Goal: Task Accomplishment & Management: Manage account settings

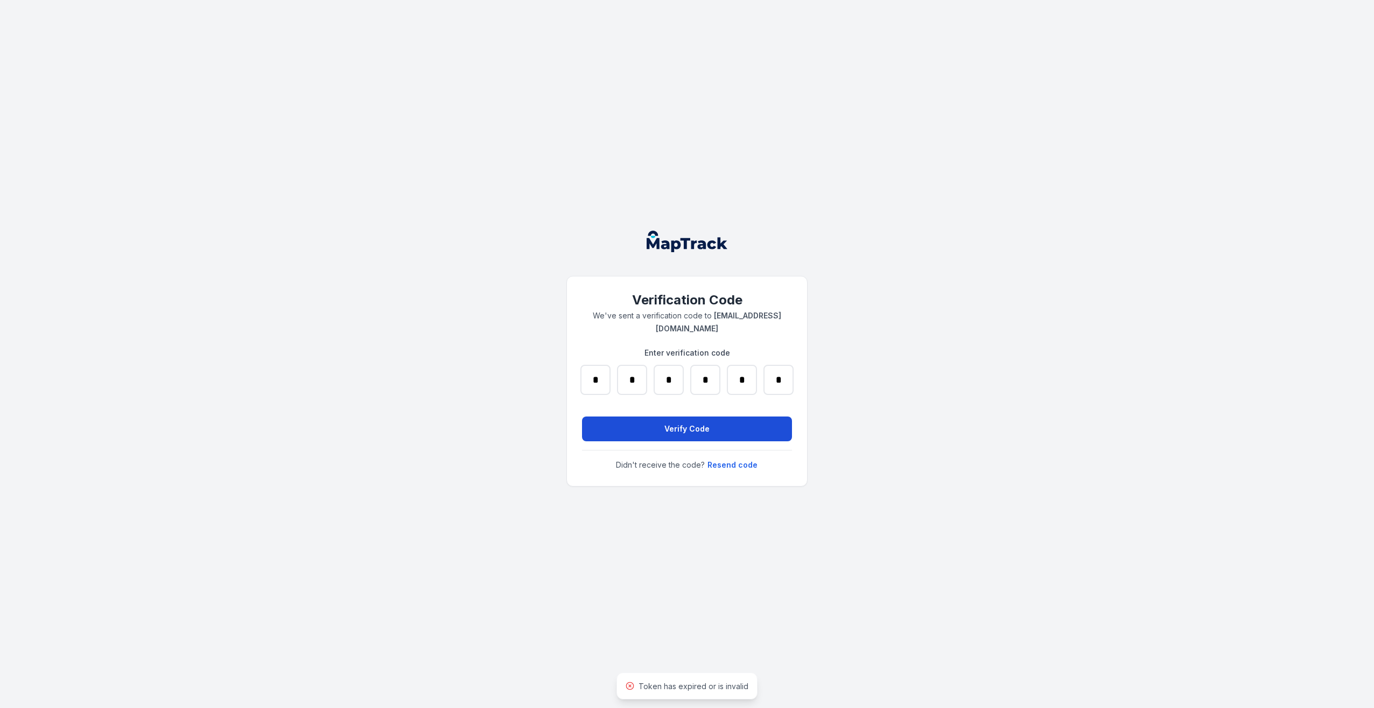
click at [651, 423] on button "Verify Code" at bounding box center [687, 428] width 210 height 25
click at [784, 383] on input "*" at bounding box center [779, 380] width 30 height 30
type input "*"
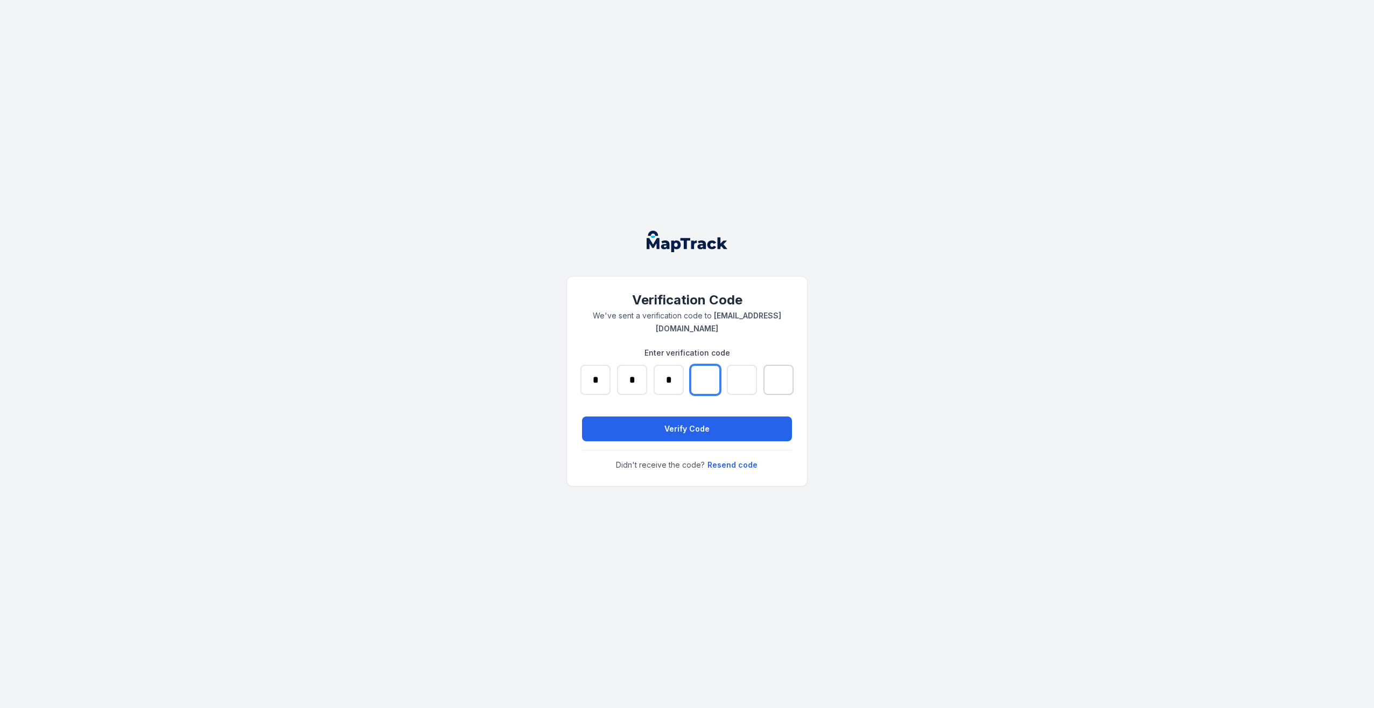
type input "*"
click at [709, 428] on button "Verify Code" at bounding box center [687, 428] width 210 height 25
click at [739, 466] on button "Resend code" at bounding box center [732, 465] width 51 height 12
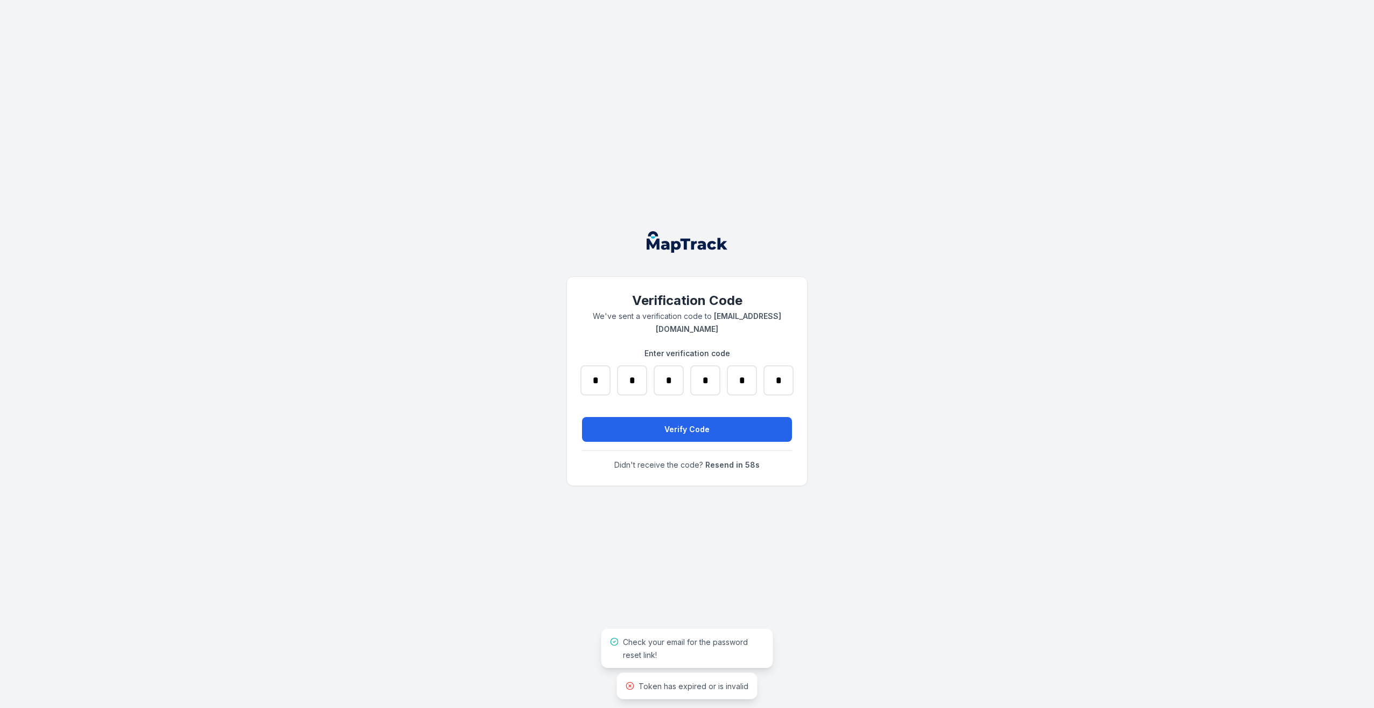
click at [938, 436] on div "Verification Code We've sent a verification code to ashbyscattini@supagas.com.a…" at bounding box center [687, 354] width 1374 height 708
click at [1075, 256] on div "Verification Code We've sent a verification code to ashbyscattini@supagas.com.a…" at bounding box center [687, 354] width 1374 height 708
click at [1029, 402] on div "Verification Code We've sent a verification code to ashbyscattini@supagas.com.a…" at bounding box center [687, 354] width 1374 height 708
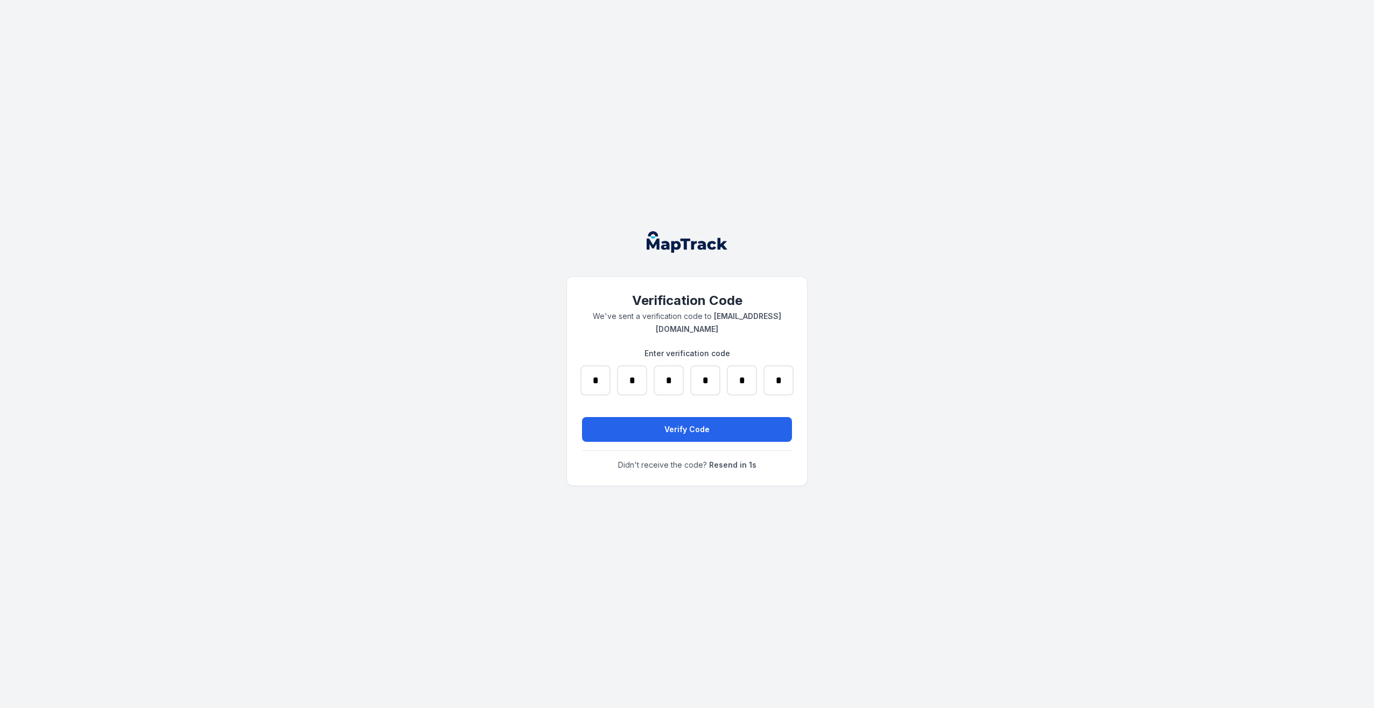
click at [1029, 402] on div "Verification Code We've sent a verification code to ashbyscattini@supagas.com.a…" at bounding box center [687, 354] width 1374 height 708
drag, startPoint x: 787, startPoint y: 371, endPoint x: 573, endPoint y: 366, distance: 213.9
click at [573, 366] on div "Verification Code We've sent a verification code to ashbyscattini@supagas.com.a…" at bounding box center [687, 381] width 240 height 210
click at [567, 290] on div "Verification Code We've sent a verification code to ashbyscattini@supagas.com.a…" at bounding box center [687, 381] width 240 height 210
click at [792, 388] on input "*" at bounding box center [779, 380] width 30 height 30
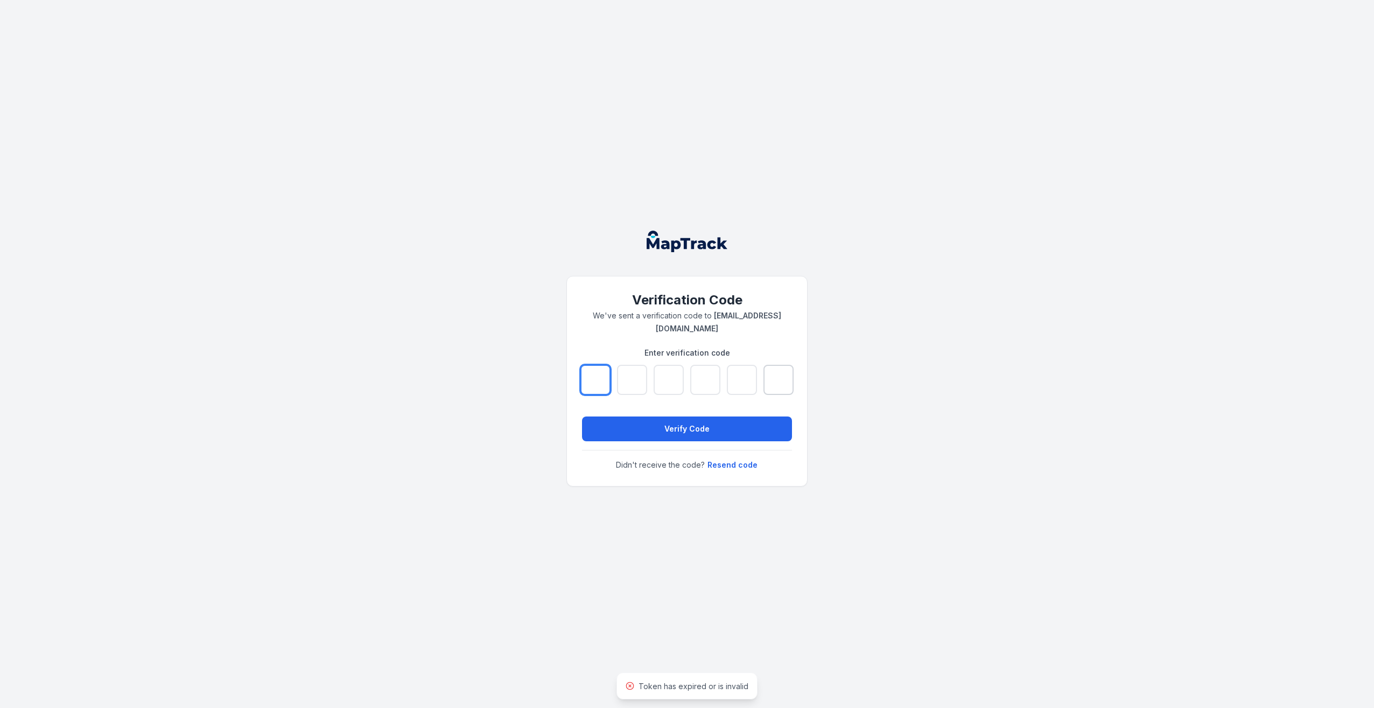
type input "*"
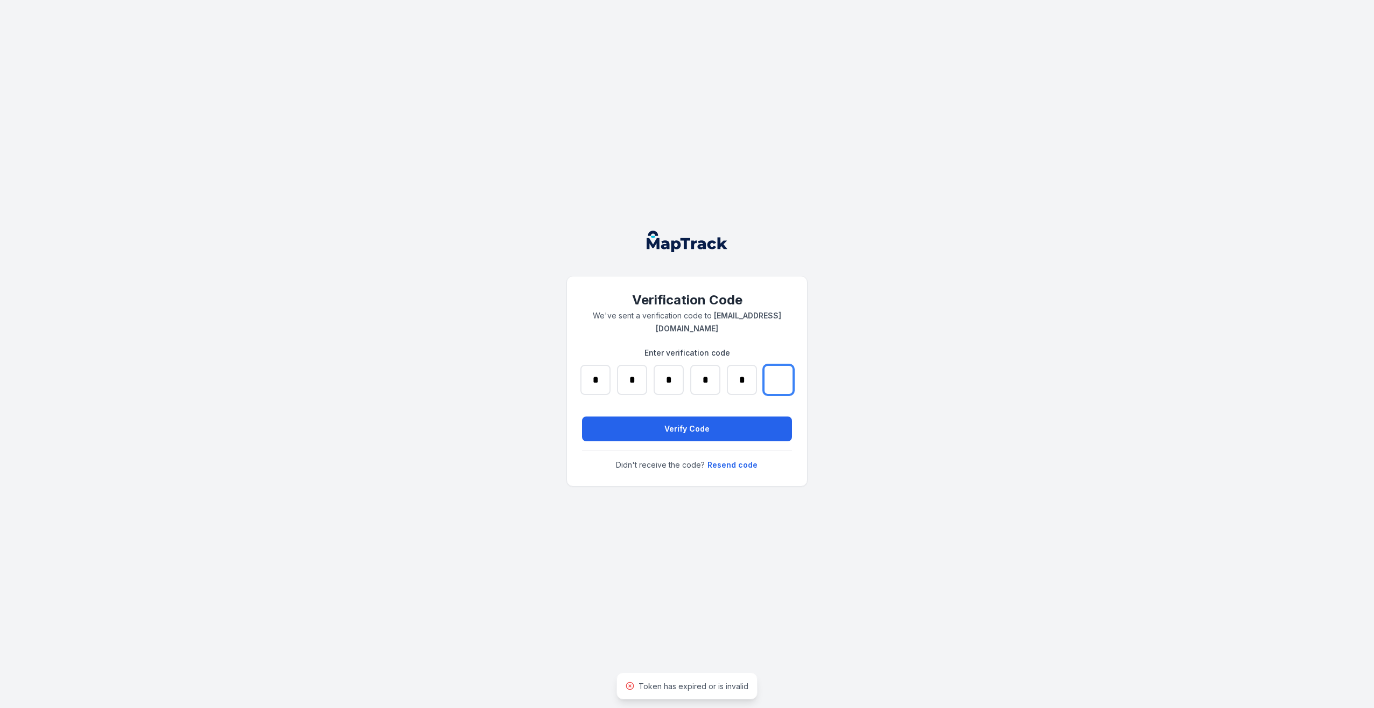
type input "*"
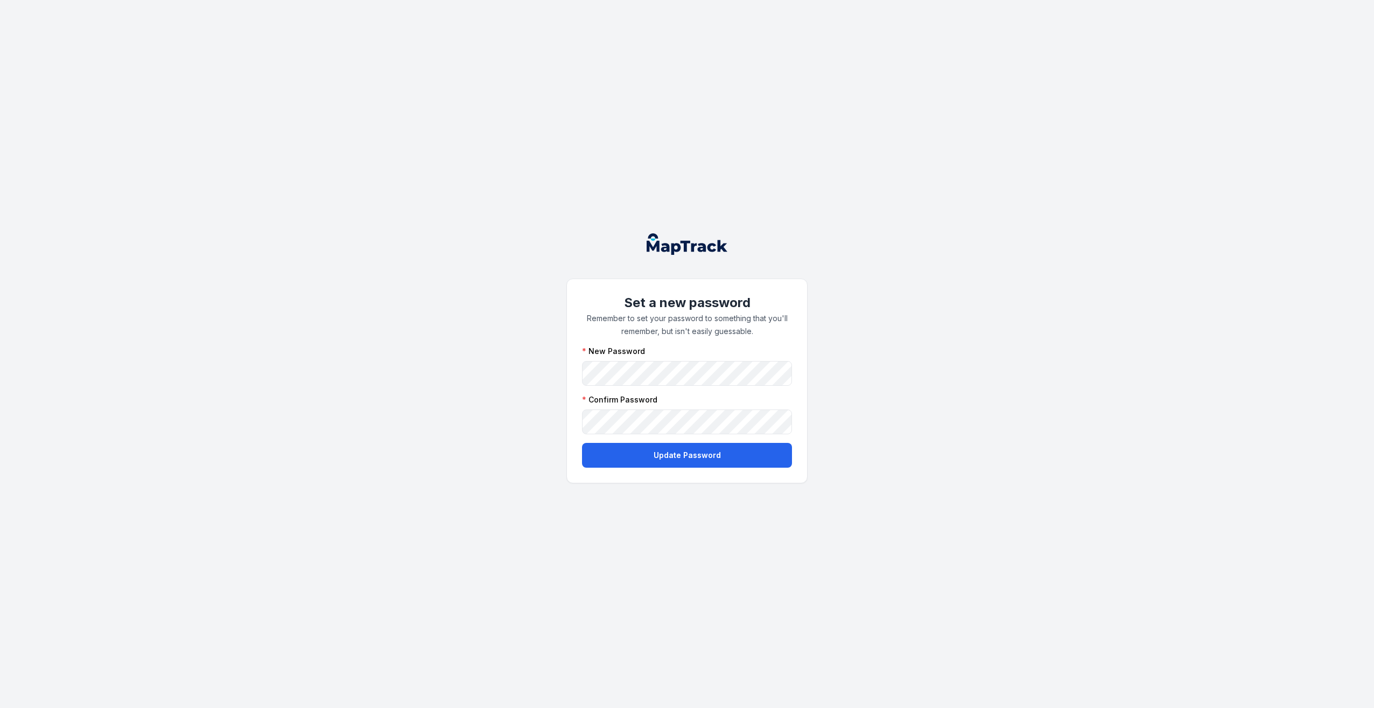
click at [800, 356] on div "Set a new password Remember to set your password to something that you'll remem…" at bounding box center [687, 381] width 240 height 204
click at [1141, 354] on div "Set a new password Remember to set your password to something that you'll remem…" at bounding box center [687, 354] width 1374 height 708
click at [723, 463] on button "Update Password" at bounding box center [687, 455] width 210 height 25
click at [1003, 306] on div "Set a new password Remember to set your password to something that you'll remem…" at bounding box center [687, 354] width 1374 height 708
click at [363, 427] on div "Set a new password Remember to set your password to something that you'll remem…" at bounding box center [687, 354] width 1374 height 708
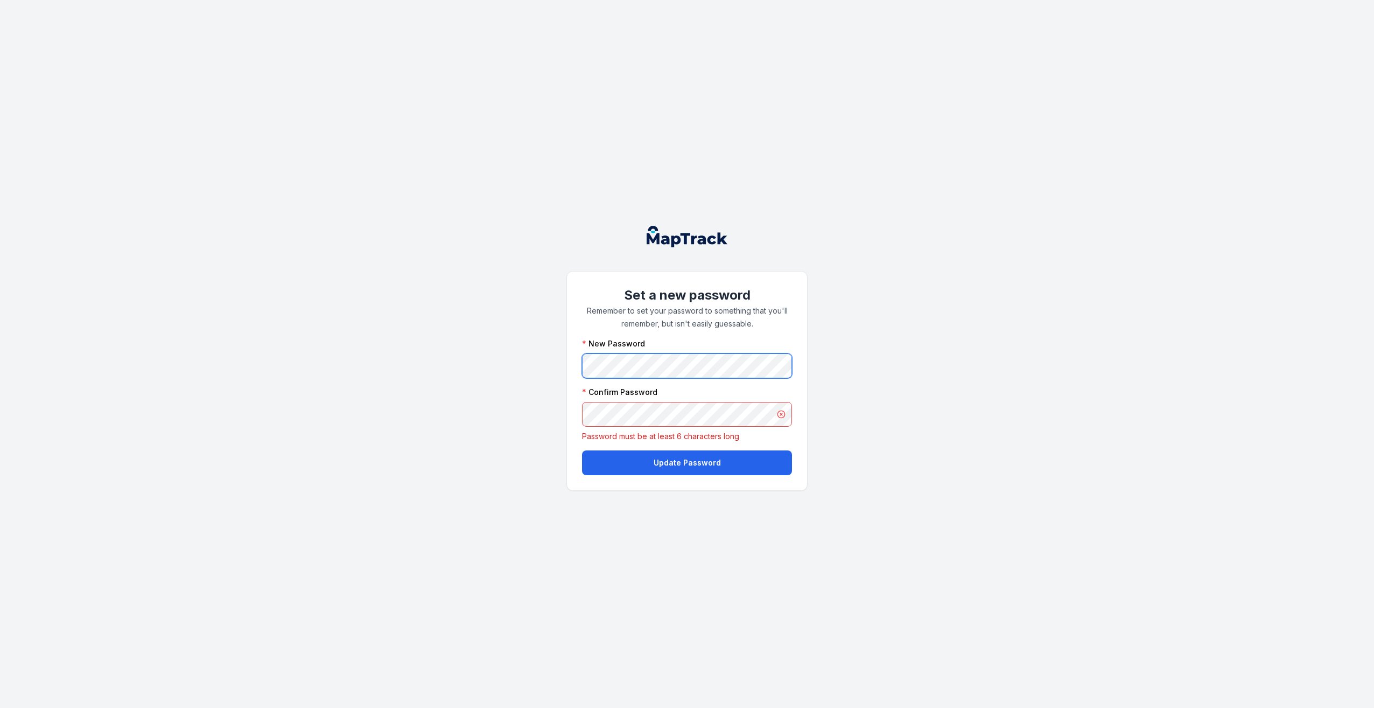
click at [394, 408] on div "Set a new password Remember to set your password to something that you'll remem…" at bounding box center [687, 354] width 1374 height 708
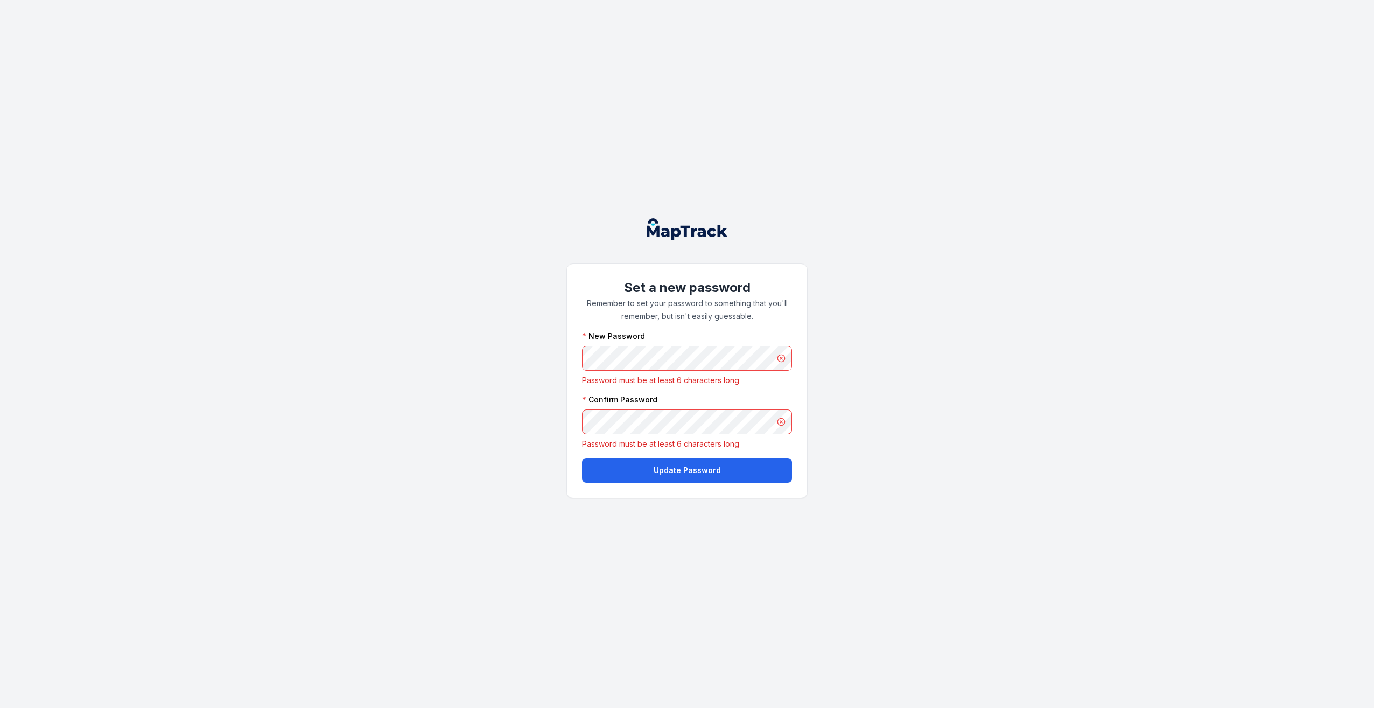
click at [429, 283] on div "Set a new password Remember to set your password to something that you'll remem…" at bounding box center [687, 354] width 1374 height 708
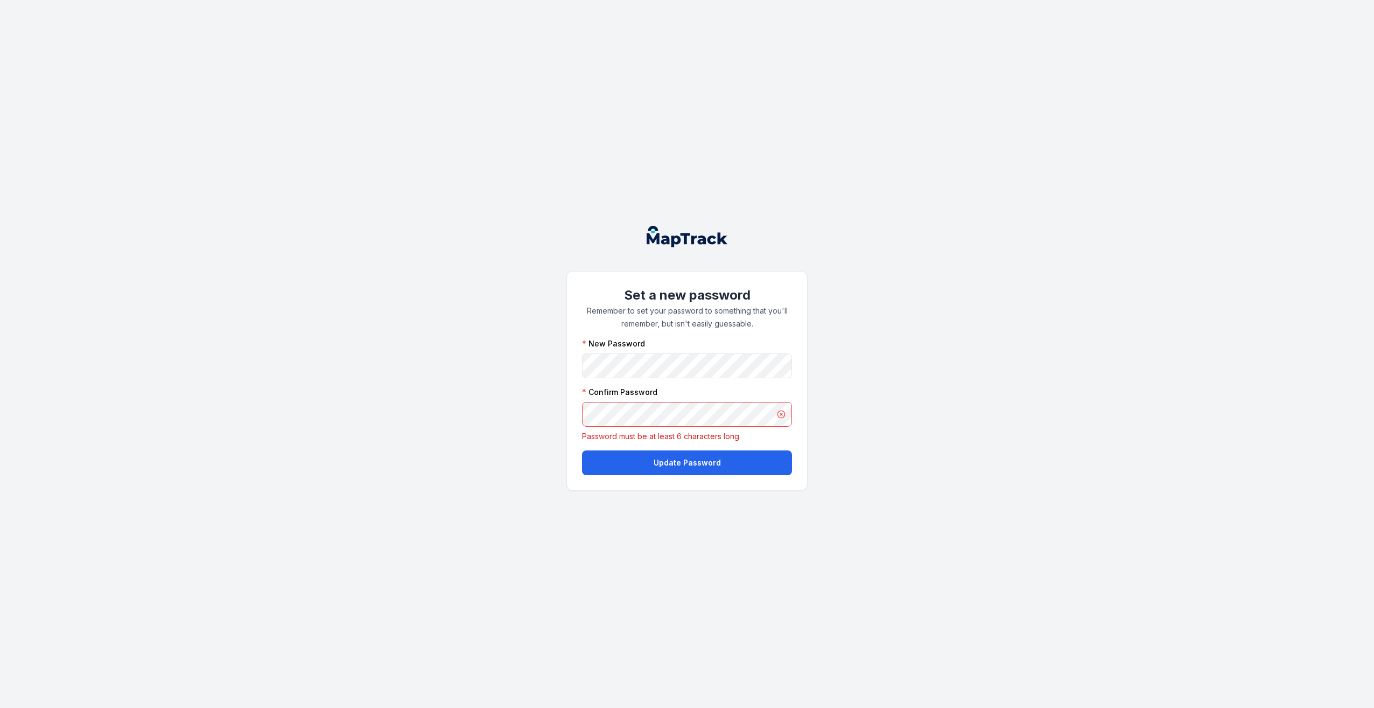
click at [871, 382] on div "Set a new password Remember to set your password to something that you'll remem…" at bounding box center [687, 354] width 1374 height 708
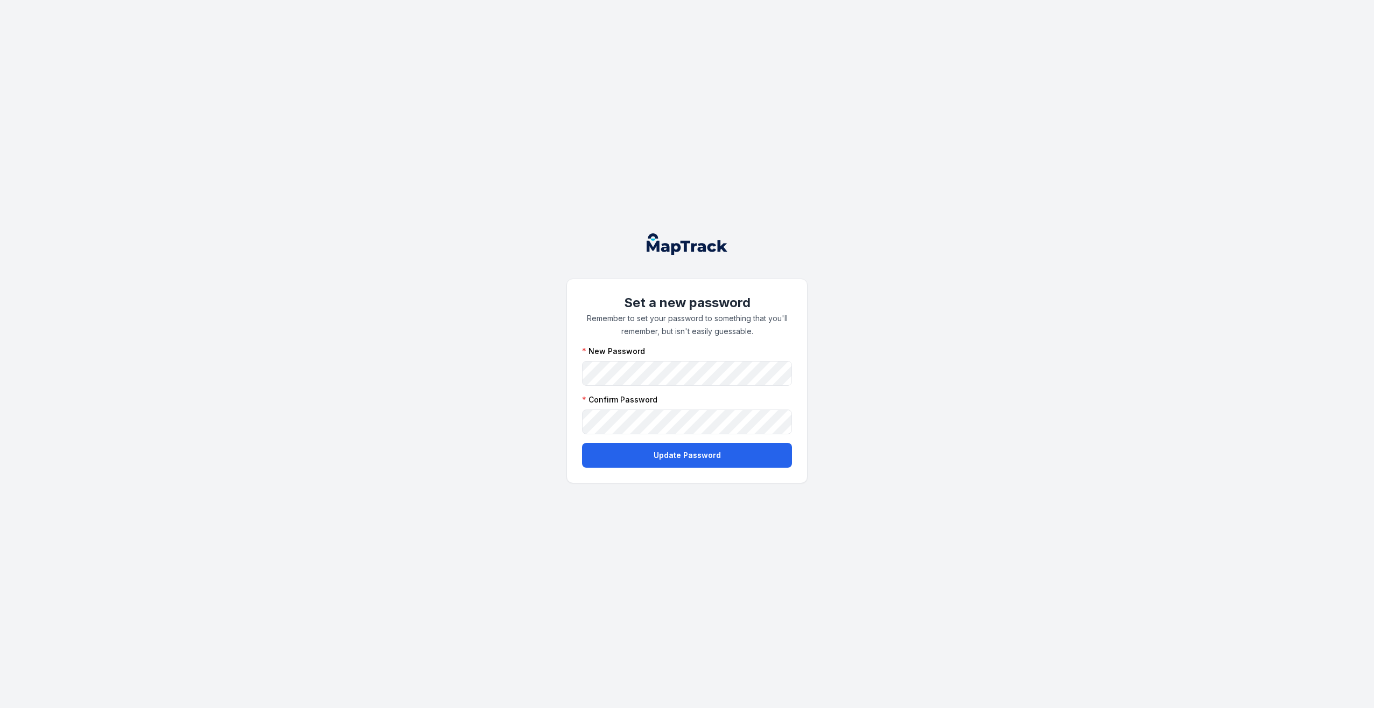
click at [835, 465] on div "Set a new password Remember to set your password to something that you'll remem…" at bounding box center [687, 354] width 1374 height 708
click at [679, 462] on button "Update Password" at bounding box center [687, 455] width 210 height 25
click at [295, 392] on div "Set a new password Remember to set your password to something that you'll remem…" at bounding box center [687, 354] width 1374 height 708
click at [283, 404] on div "Set a new password Remember to set your password to something that you'll remem…" at bounding box center [687, 354] width 1374 height 708
click at [334, 315] on div "Set a new password Remember to set your password to something that you'll remem…" at bounding box center [687, 354] width 1374 height 708
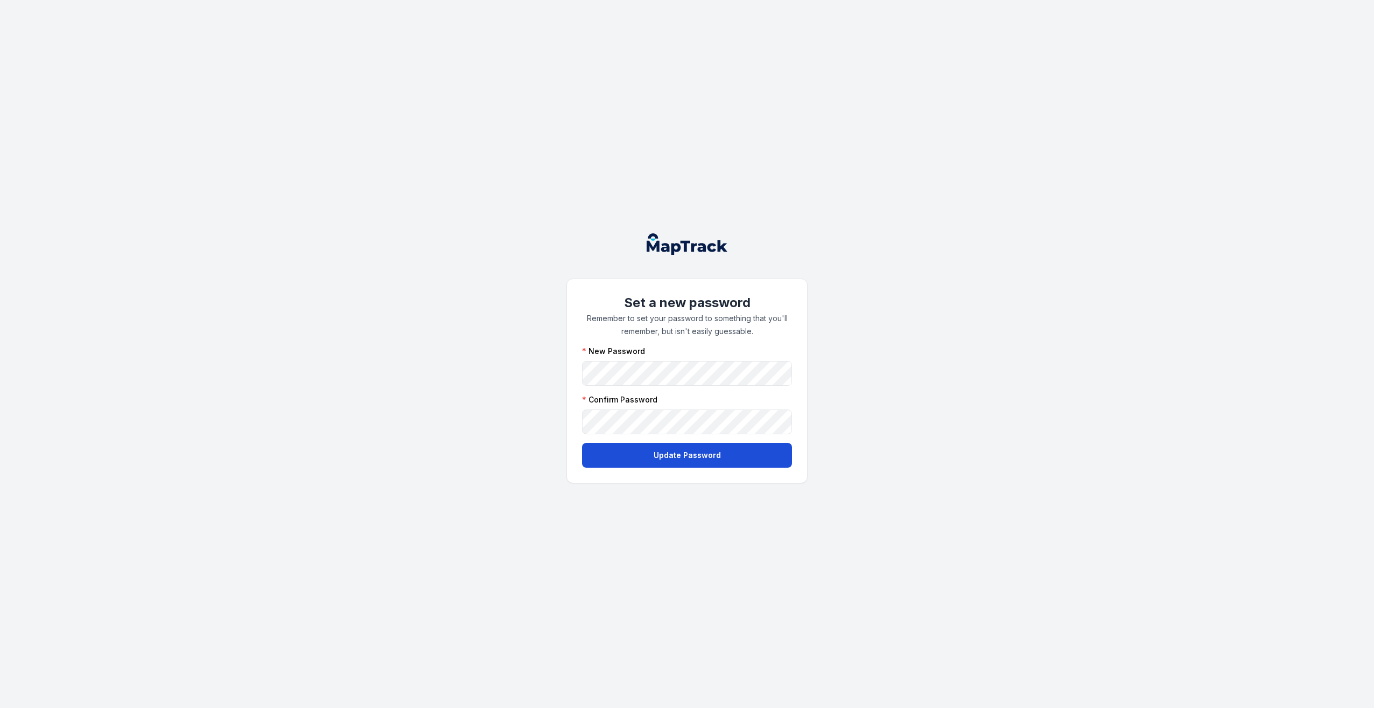
click at [676, 453] on button "Update Password" at bounding box center [687, 455] width 210 height 25
click at [844, 262] on div "Set a new password Remember to set your password to something that you'll remem…" at bounding box center [687, 354] width 1374 height 708
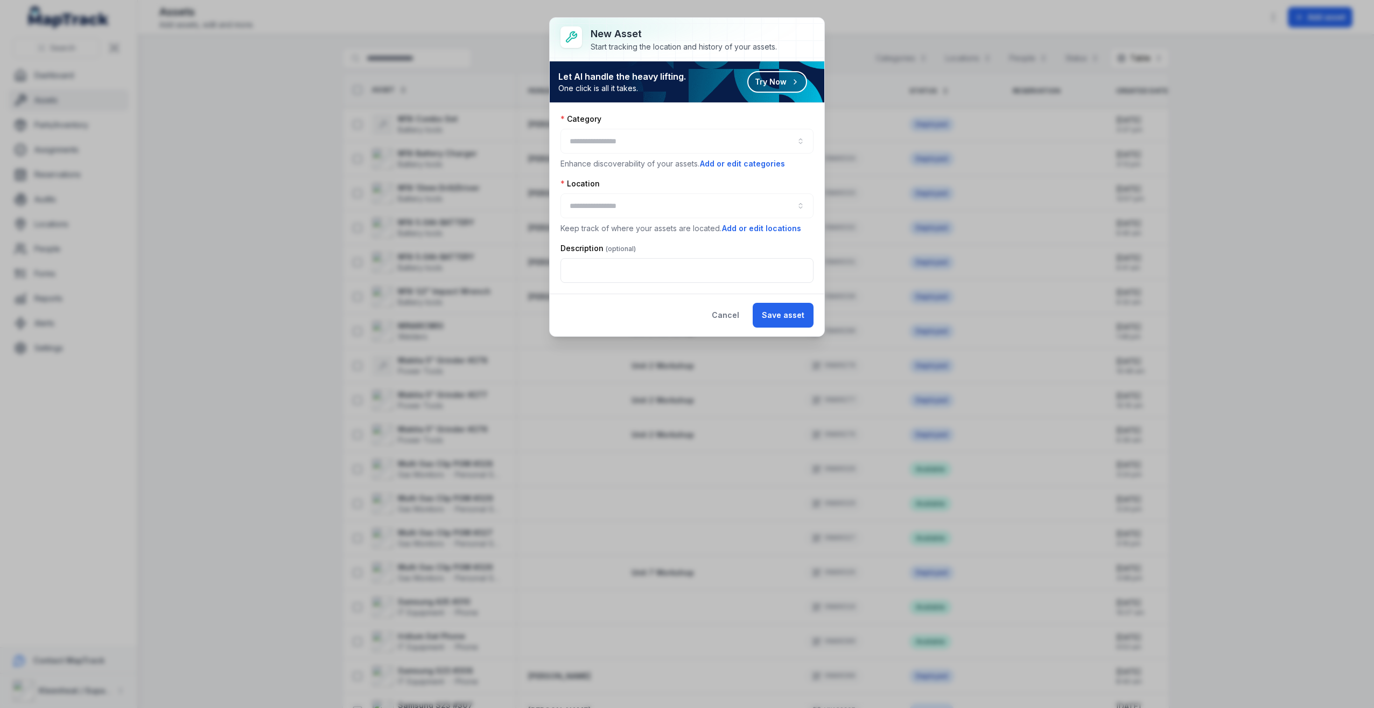
click at [603, 144] on div at bounding box center [687, 141] width 253 height 25
click at [583, 133] on div at bounding box center [687, 141] width 253 height 25
click at [602, 131] on div at bounding box center [687, 141] width 253 height 25
click at [623, 154] on div "Category Enhance discoverability of your assets. Add or edit categories" at bounding box center [687, 142] width 253 height 56
click at [800, 139] on div at bounding box center [687, 141] width 253 height 25
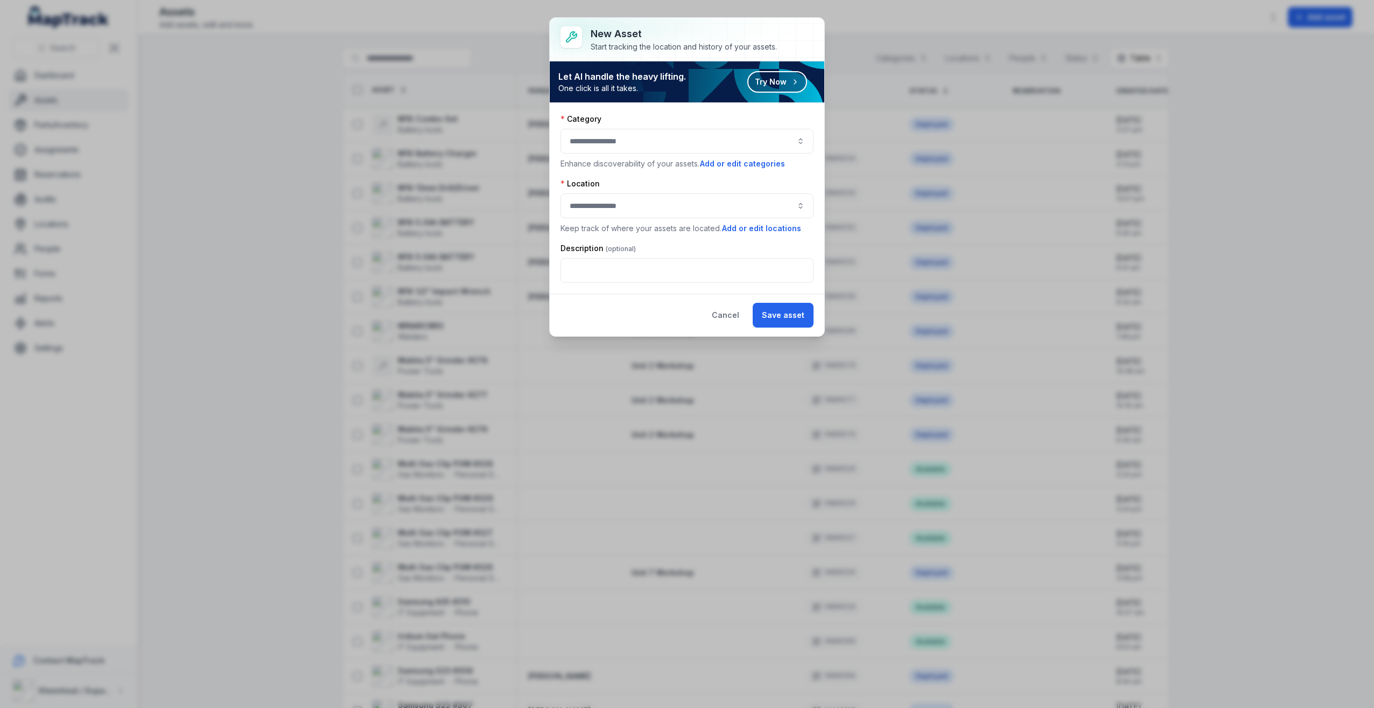
click at [794, 140] on button "button" at bounding box center [687, 141] width 253 height 25
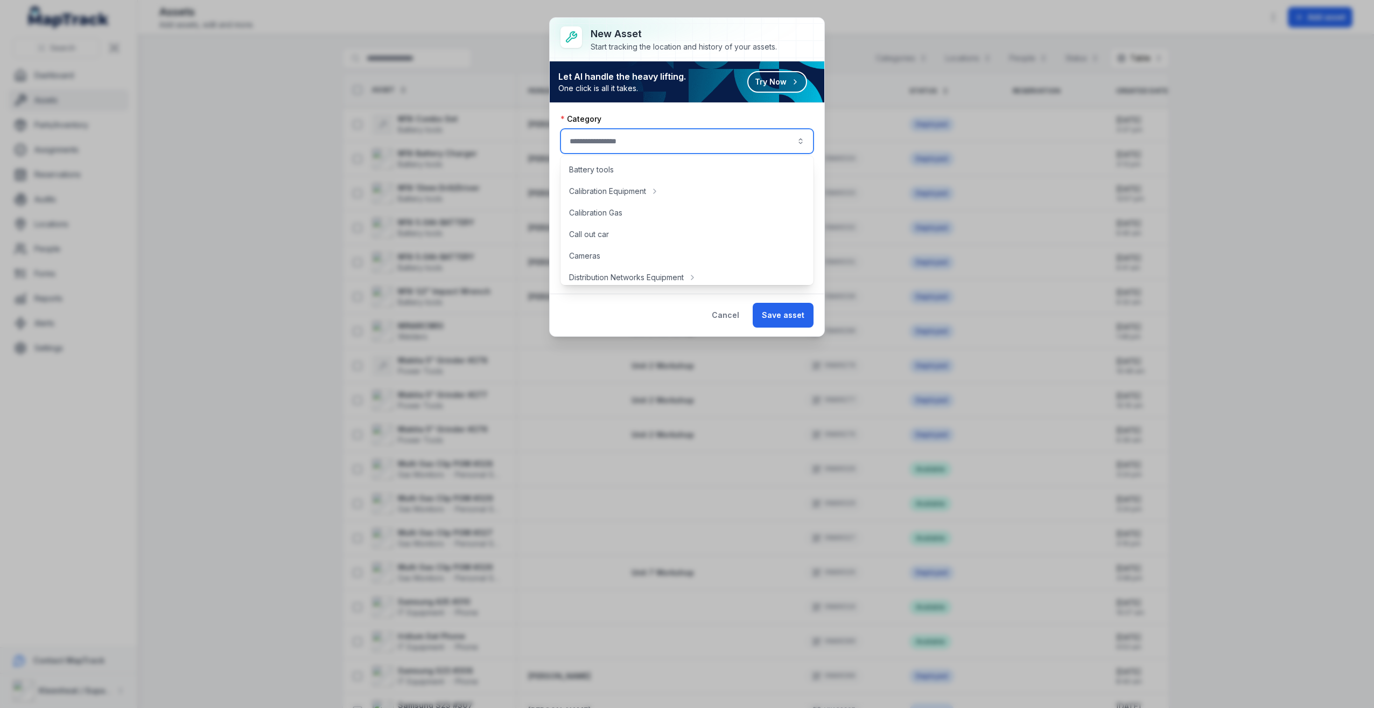
click at [800, 139] on button "button" at bounding box center [687, 141] width 253 height 25
click at [580, 210] on span "Hand tools" at bounding box center [588, 212] width 38 height 11
type input "**********"
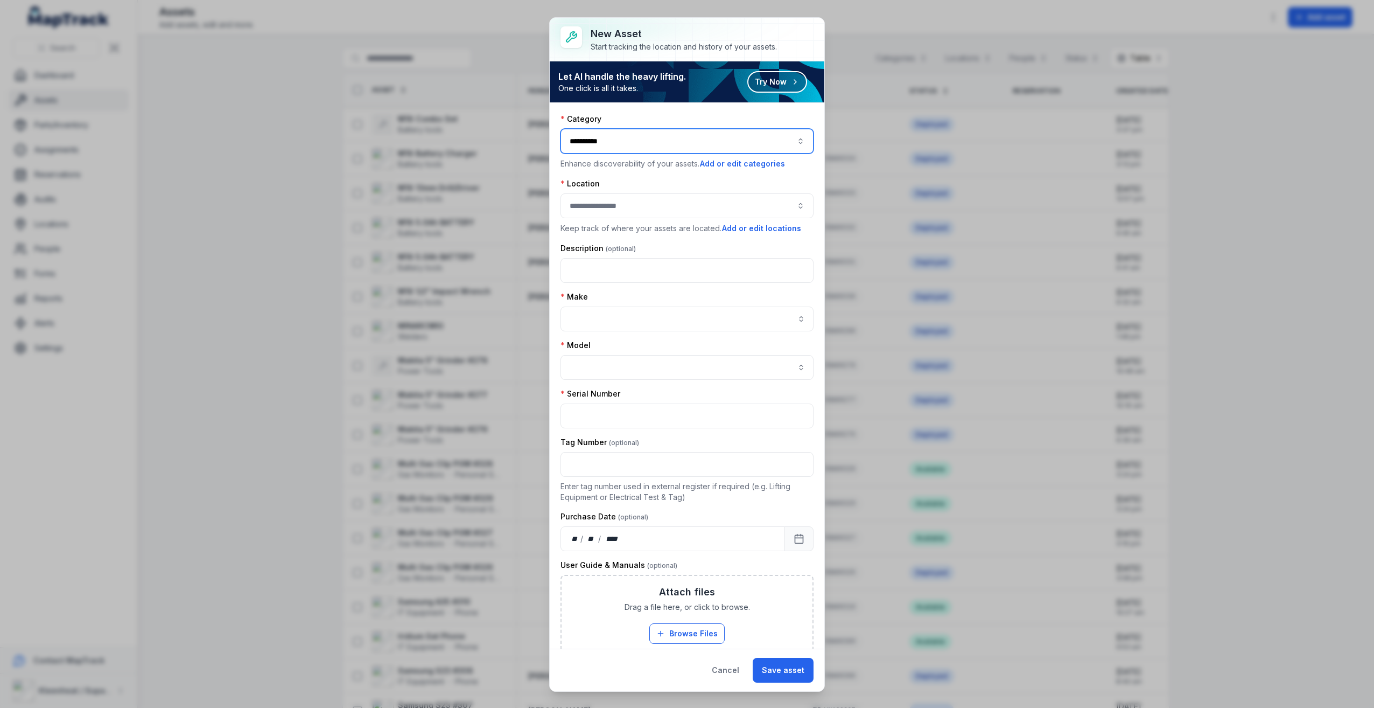
click at [672, 202] on button "button" at bounding box center [687, 205] width 253 height 25
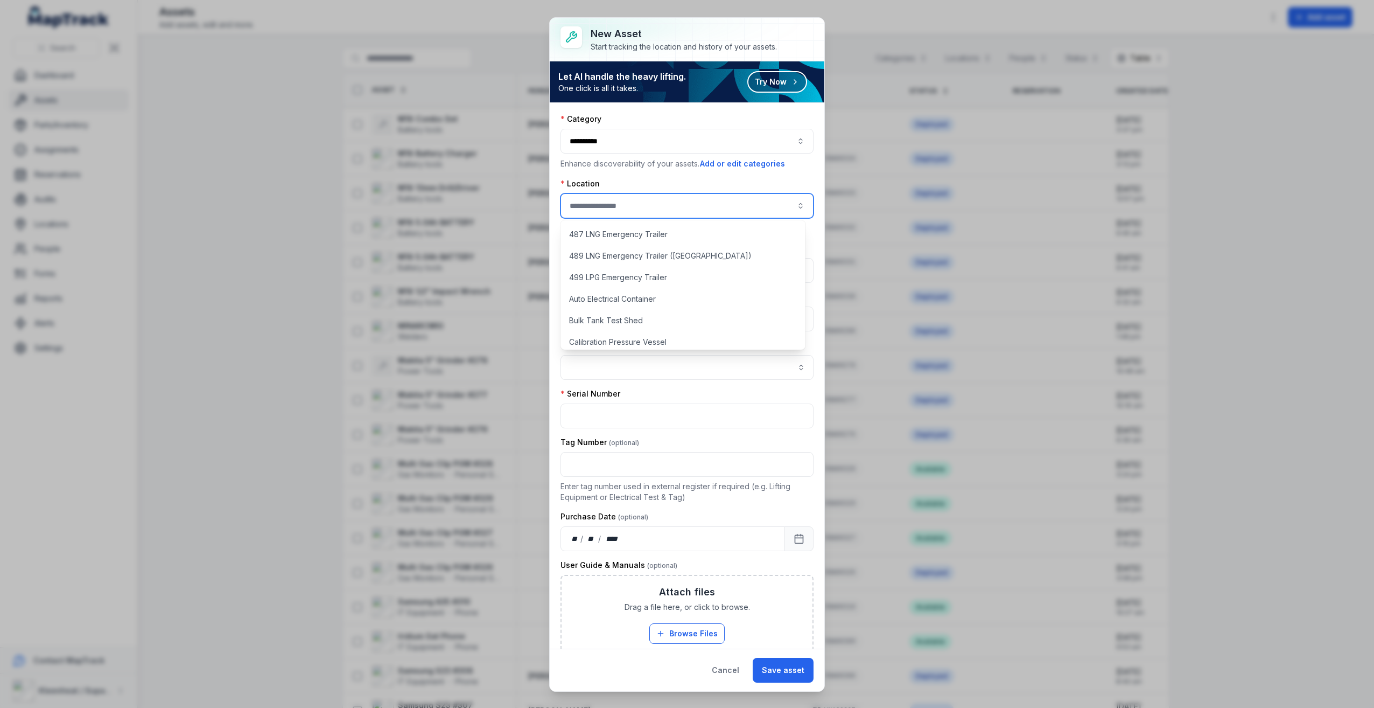
click at [674, 123] on div "Category" at bounding box center [687, 119] width 253 height 11
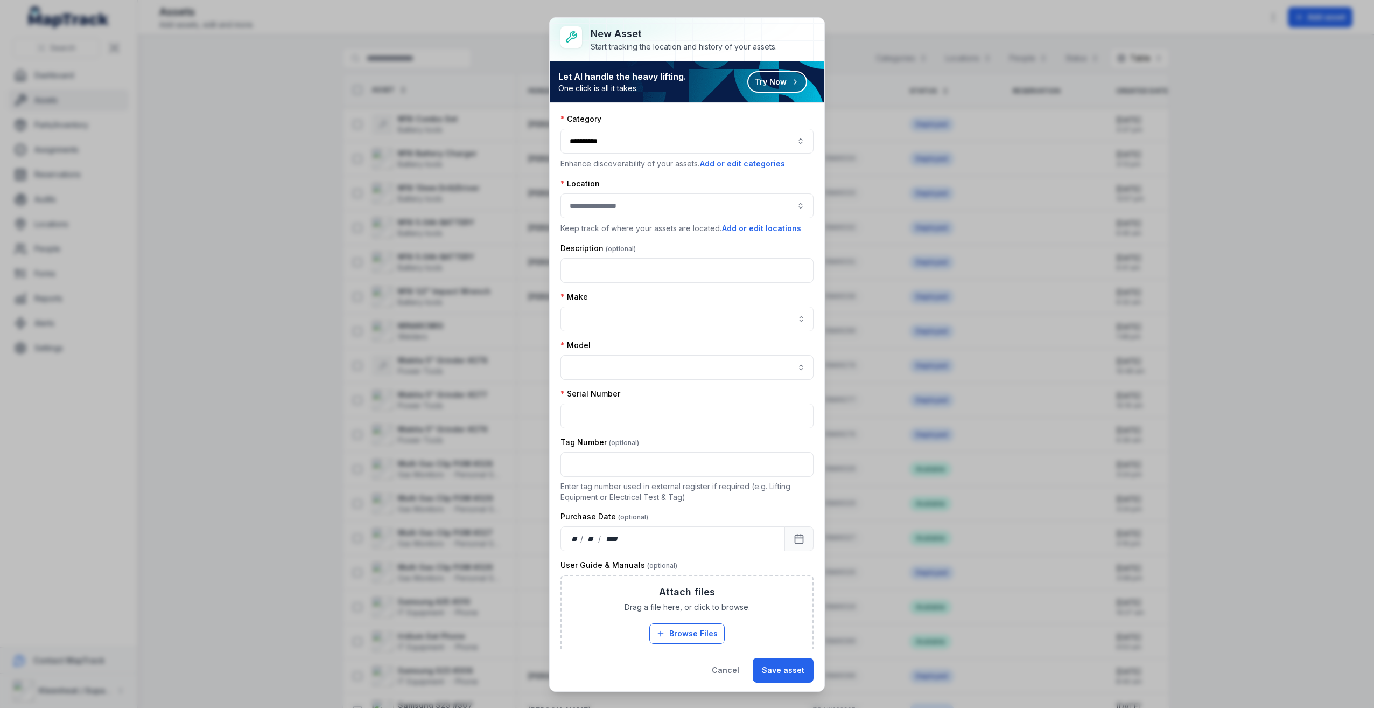
click at [763, 219] on div "Location Keep track of where your assets are located. Add or edit locations" at bounding box center [687, 206] width 253 height 56
click at [762, 204] on button "button" at bounding box center [687, 205] width 253 height 25
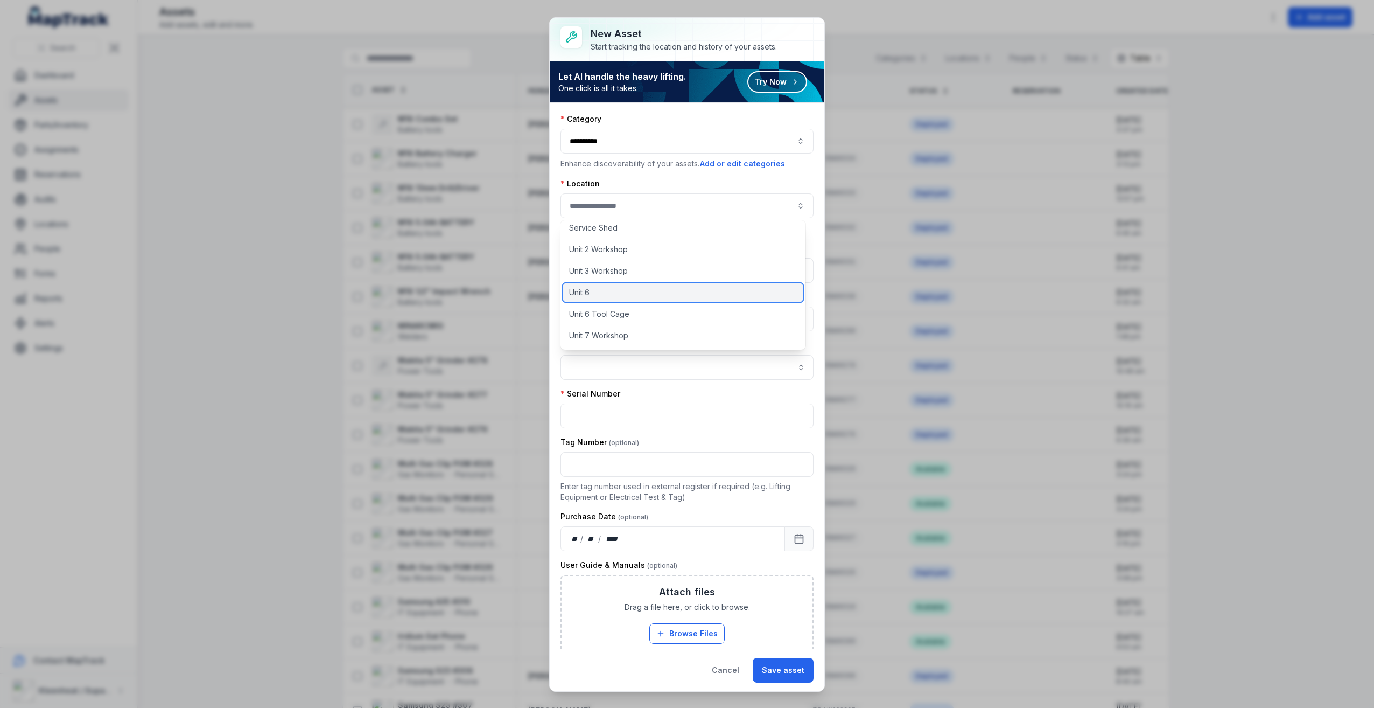
click at [685, 291] on div "Unit 6" at bounding box center [683, 292] width 241 height 19
type input "******"
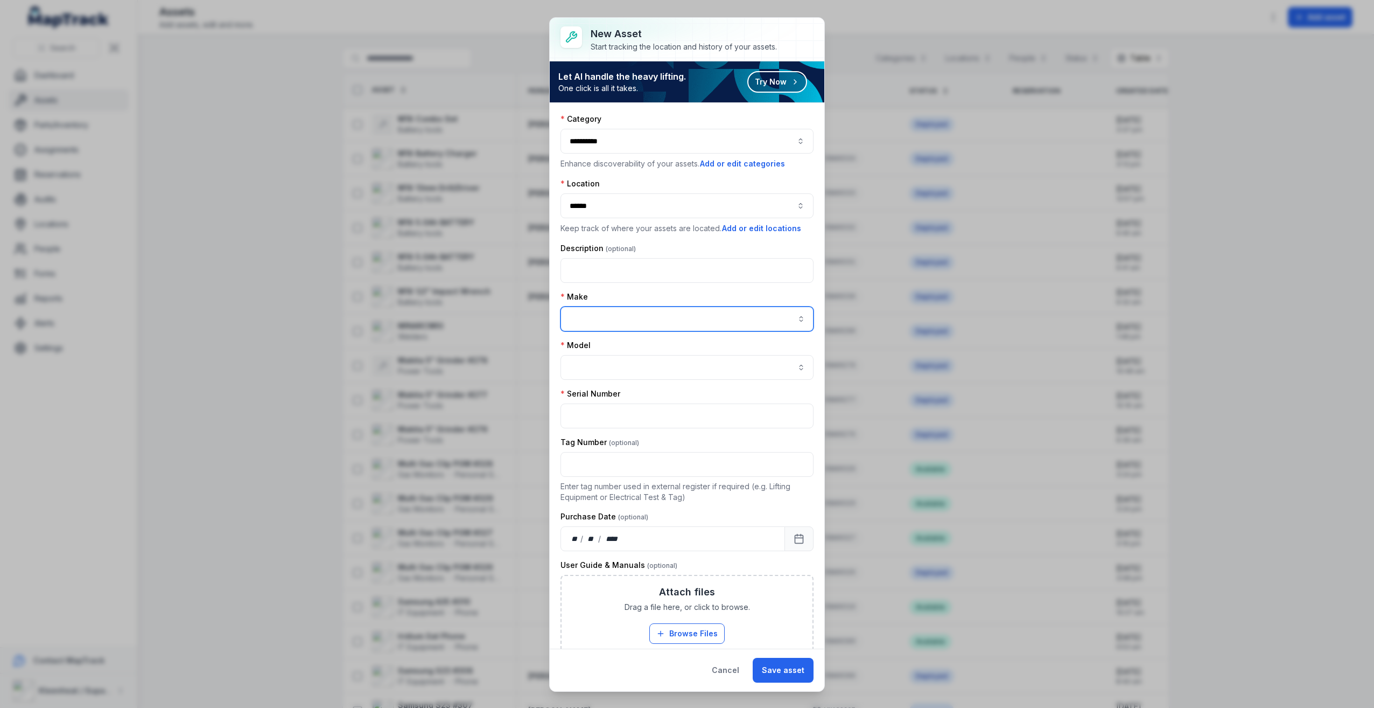
click at [707, 319] on input "asset-add:cf[8d30bdcc-ee20-45c2-b158-112416eb6043]-label" at bounding box center [687, 318] width 253 height 25
type input "*********"
click at [706, 372] on input "asset-add:cf[5827e389-34f9-4b46-9346-a02c2bfa3a05]-label" at bounding box center [687, 367] width 253 height 25
click at [613, 422] on div "1292AG-E4" at bounding box center [683, 425] width 222 height 11
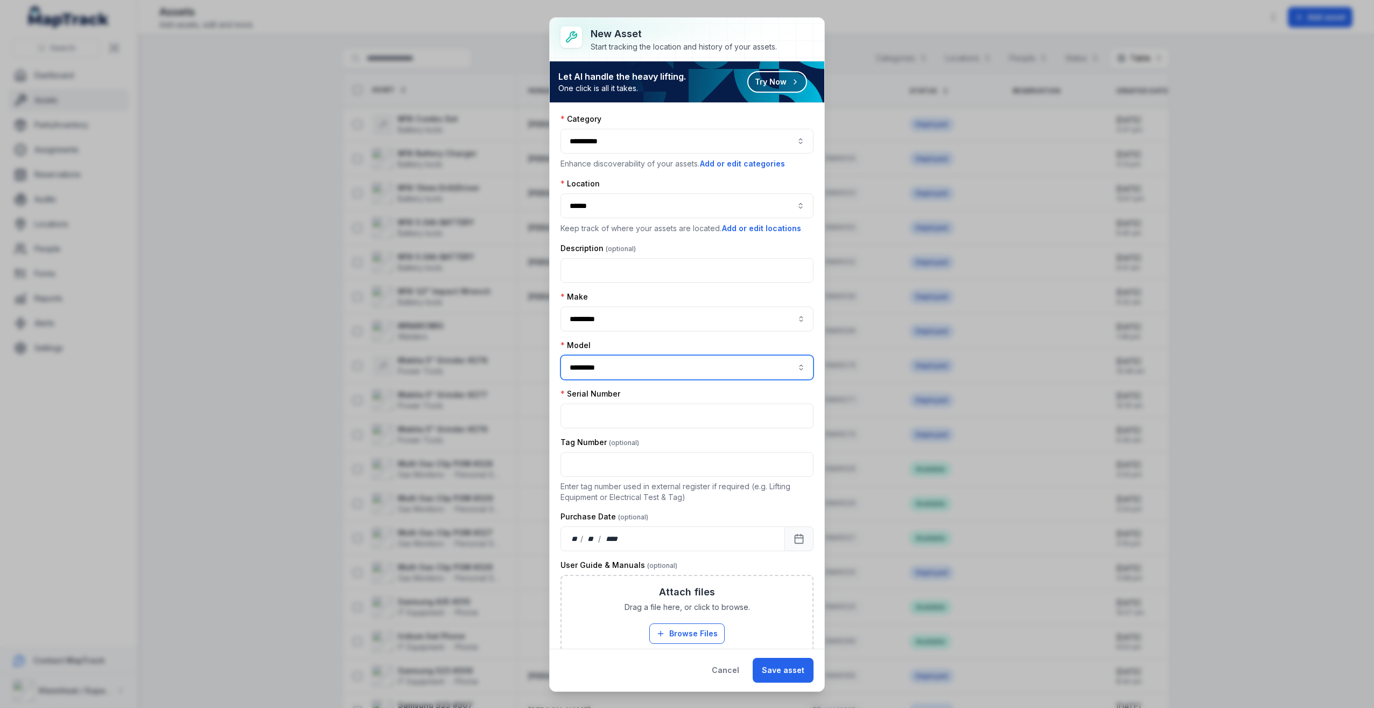
type input "*********"
click at [639, 418] on input "text" at bounding box center [687, 415] width 253 height 25
type input "**********"
click at [676, 443] on div "Tag Number" at bounding box center [687, 442] width 253 height 11
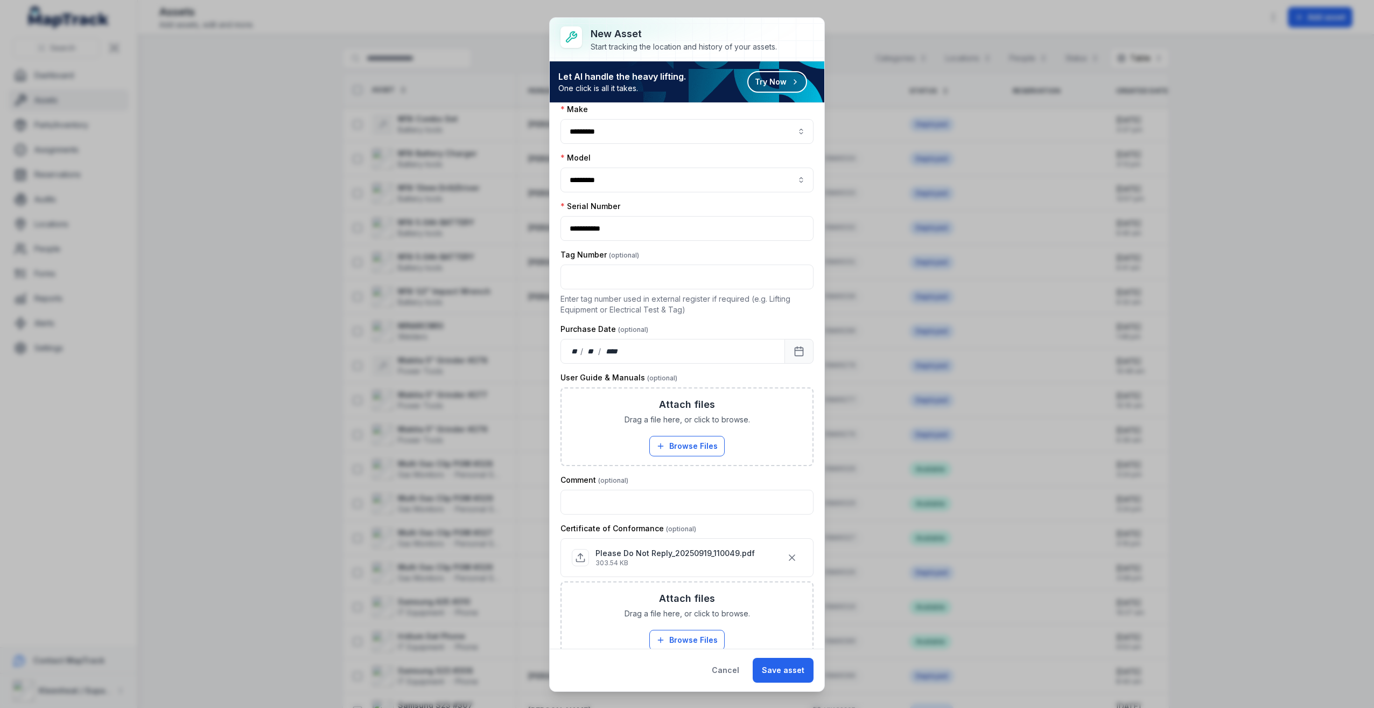
scroll to position [210, 0]
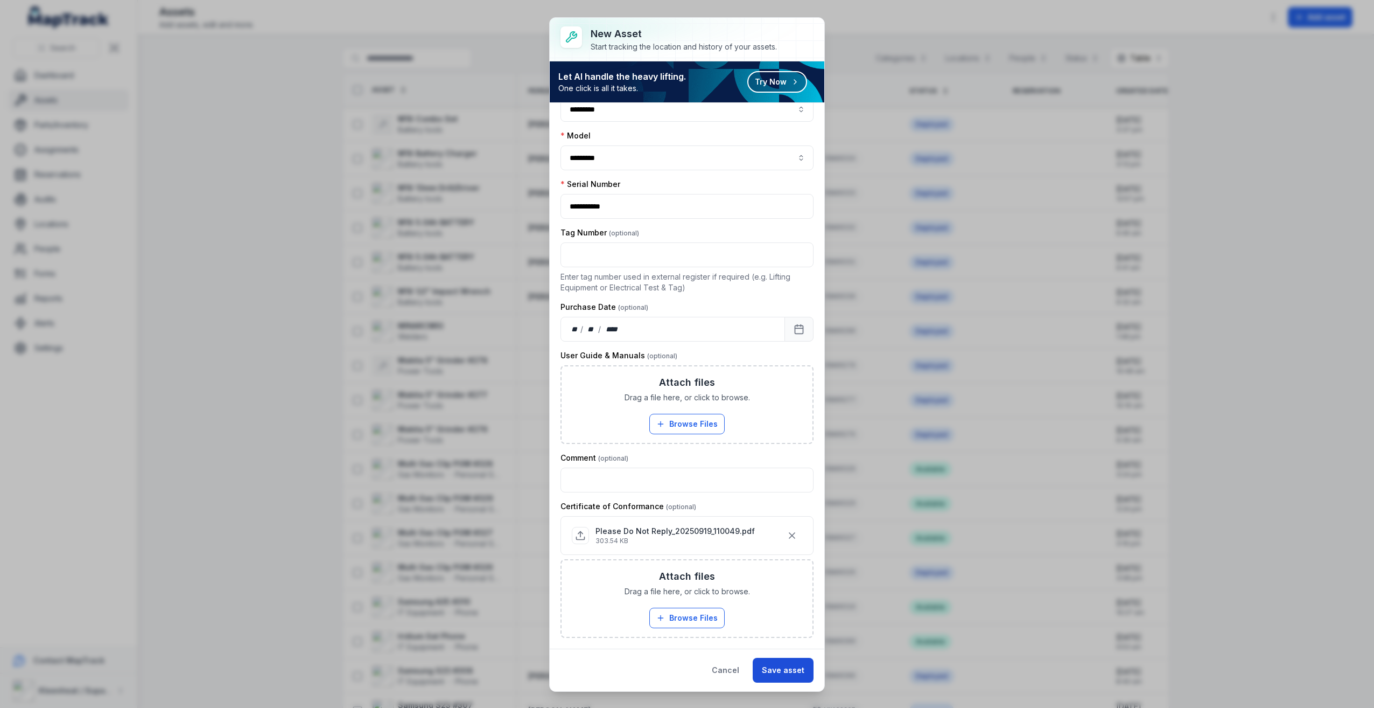
click at [796, 674] on button "Save asset" at bounding box center [783, 670] width 61 height 25
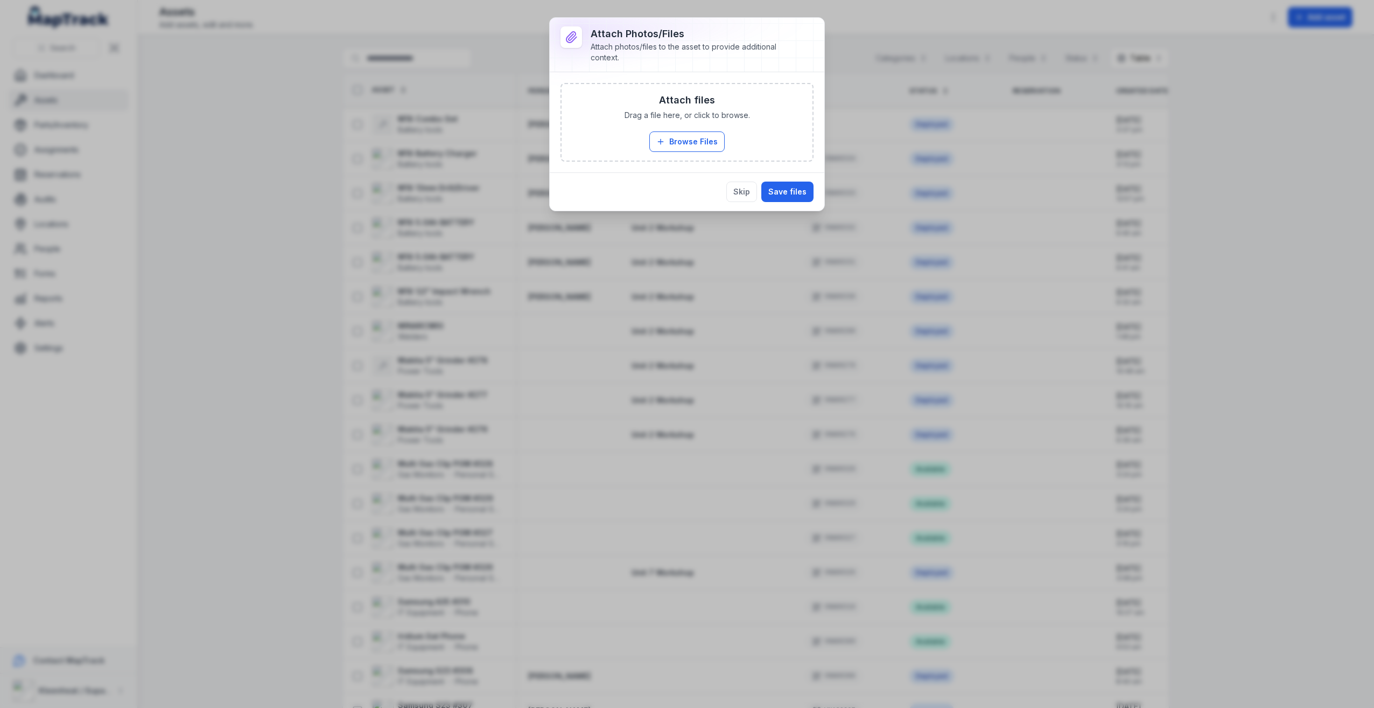
click at [648, 141] on div "Attach files Drag a file here, or click to browse. Browse Files Take Photos" at bounding box center [687, 122] width 251 height 76
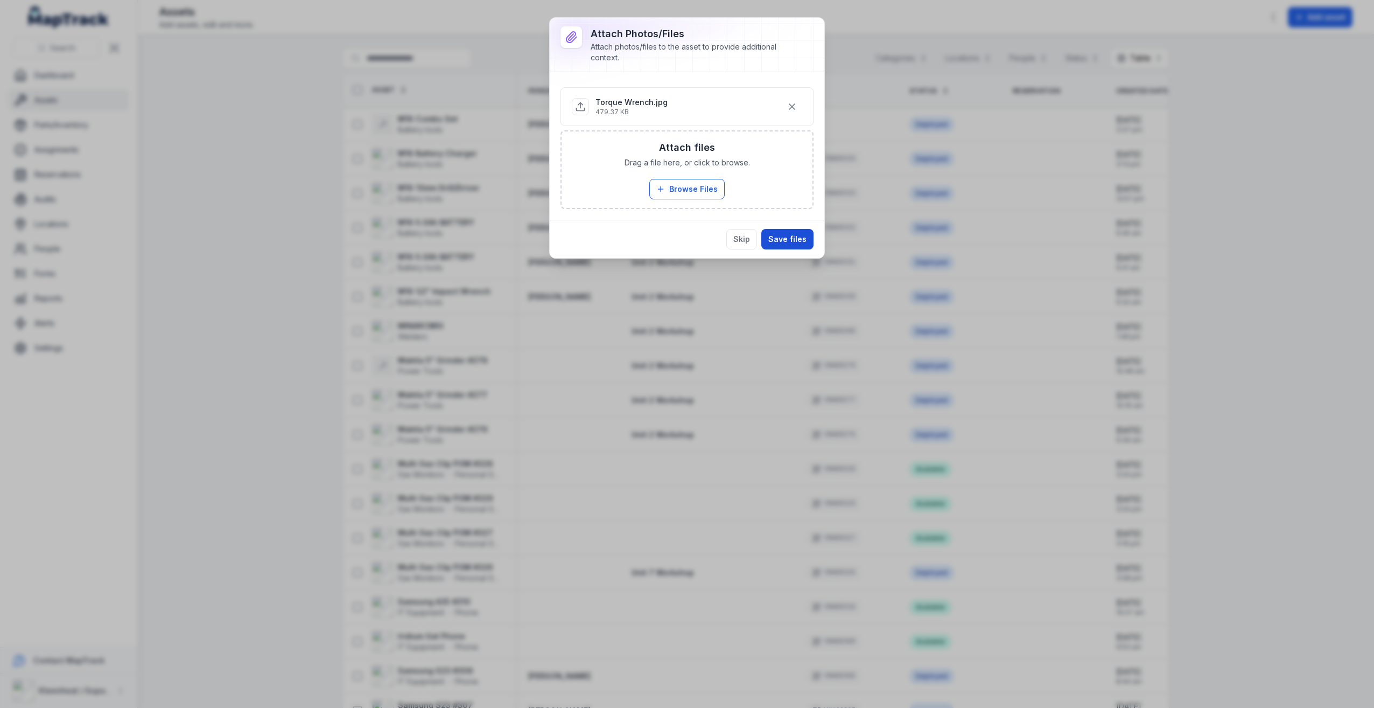
click at [799, 242] on button "Save files" at bounding box center [788, 239] width 52 height 20
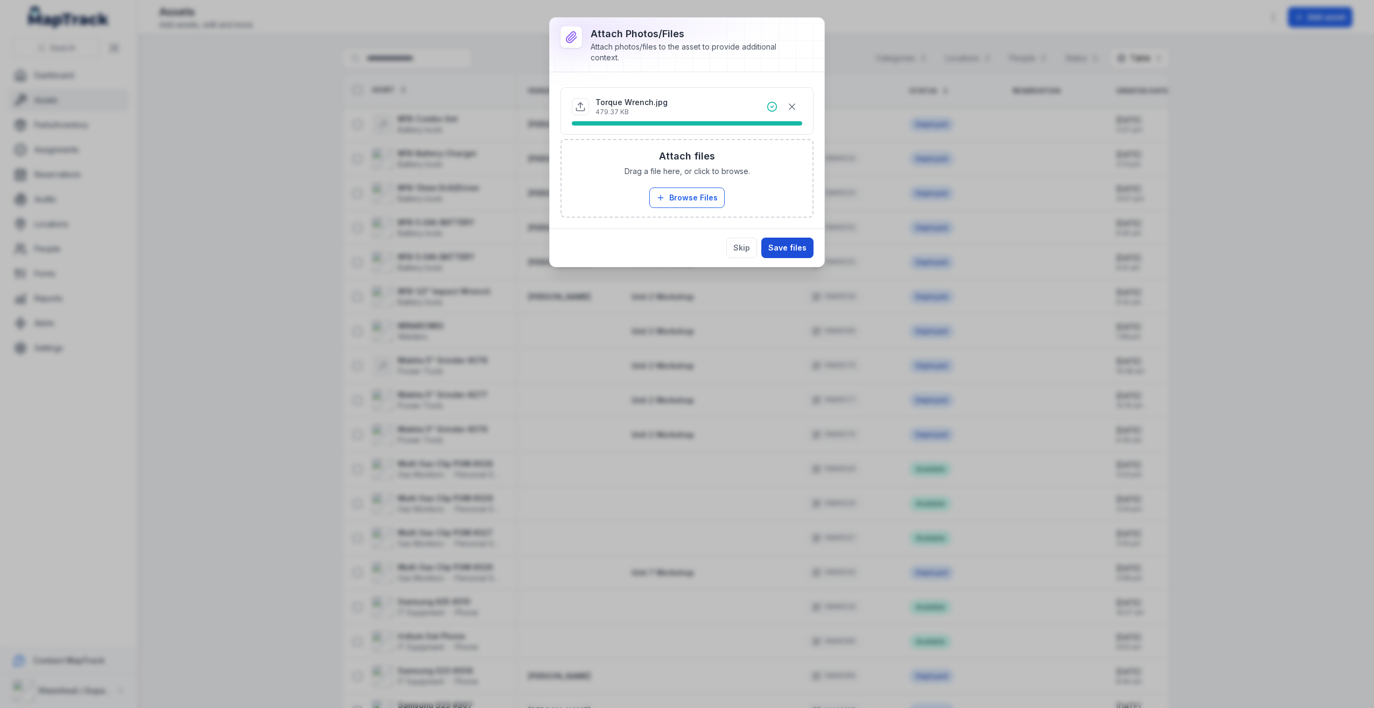
click at [809, 248] on button "Save files" at bounding box center [788, 248] width 52 height 20
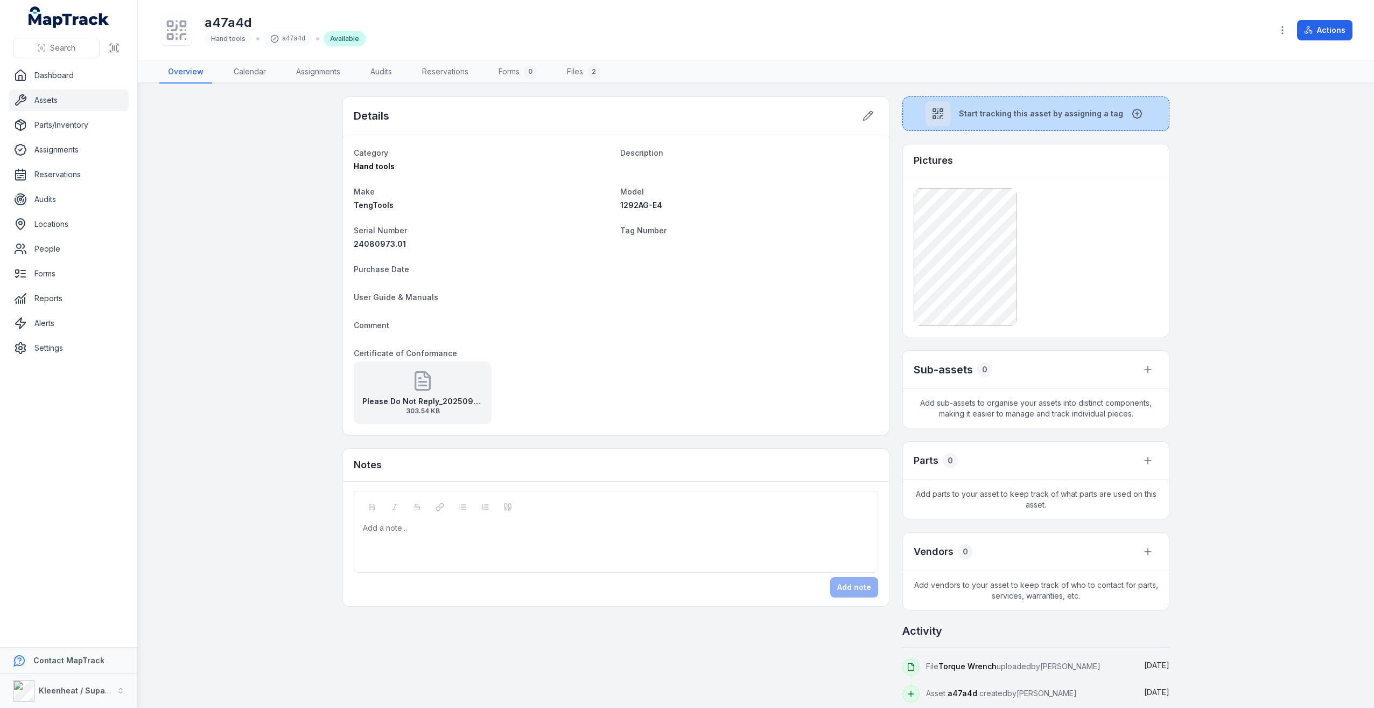
click at [969, 111] on span "Start tracking this asset by assigning a tag" at bounding box center [1041, 113] width 164 height 11
